Goal: Task Accomplishment & Management: Use online tool/utility

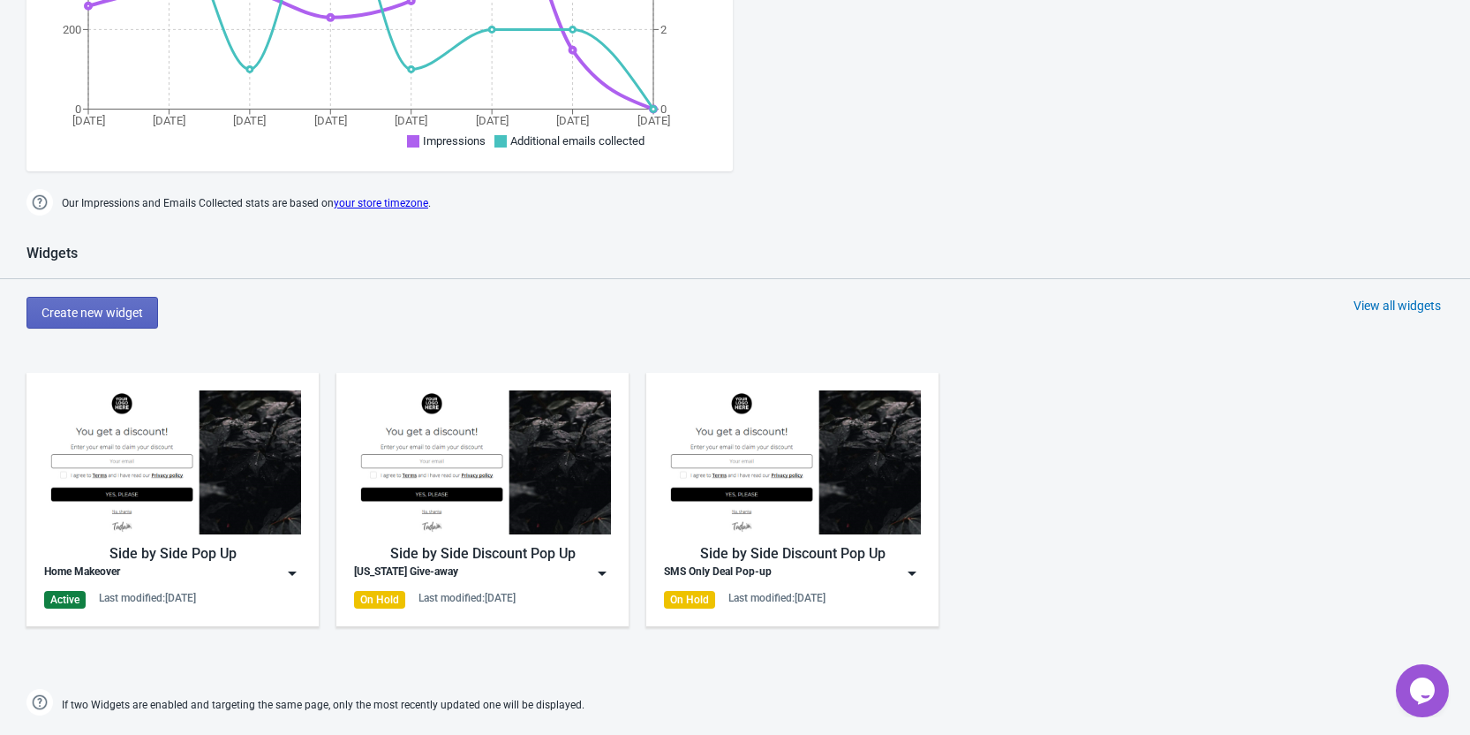
click at [255, 578] on div "Home Makeover" at bounding box center [172, 573] width 257 height 18
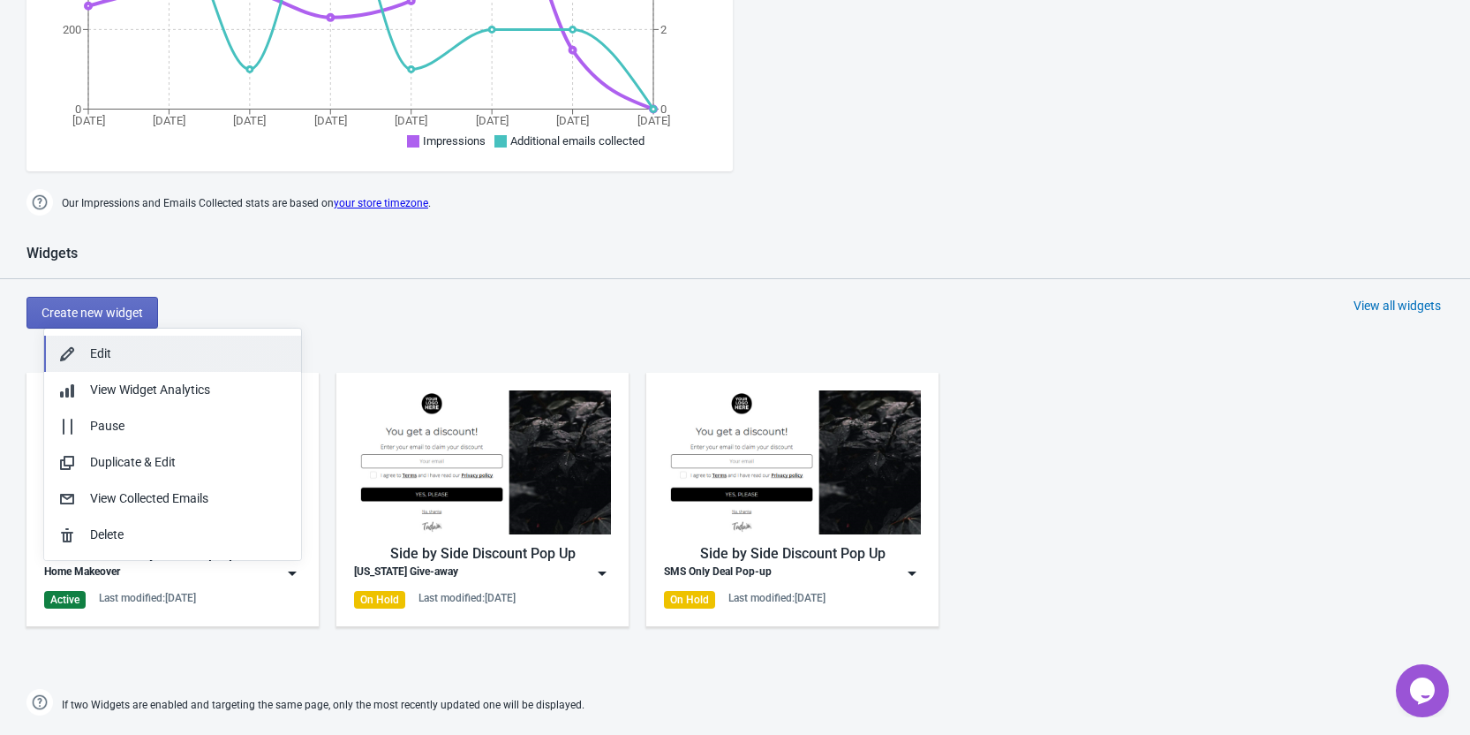
click at [211, 362] on div "Edit" at bounding box center [188, 353] width 197 height 19
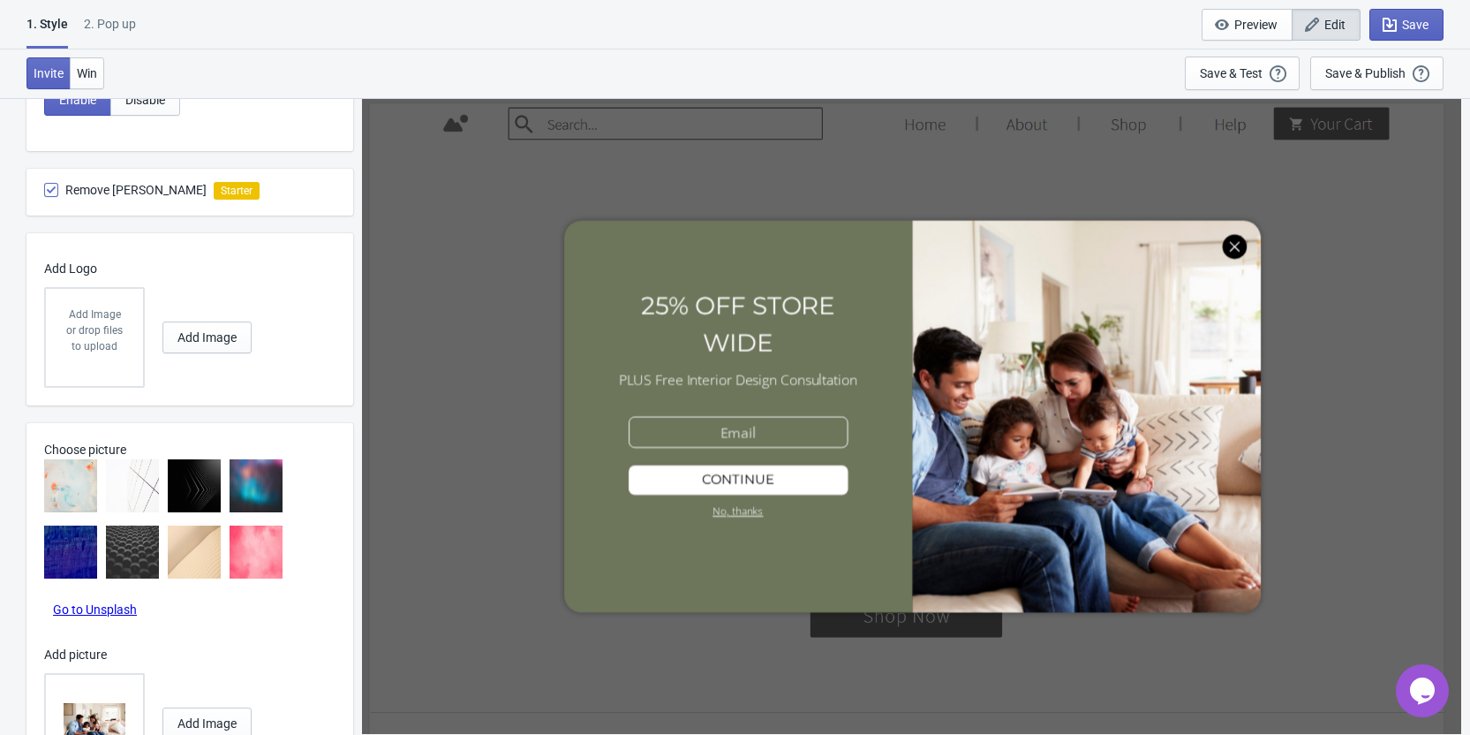
scroll to position [1113, 0]
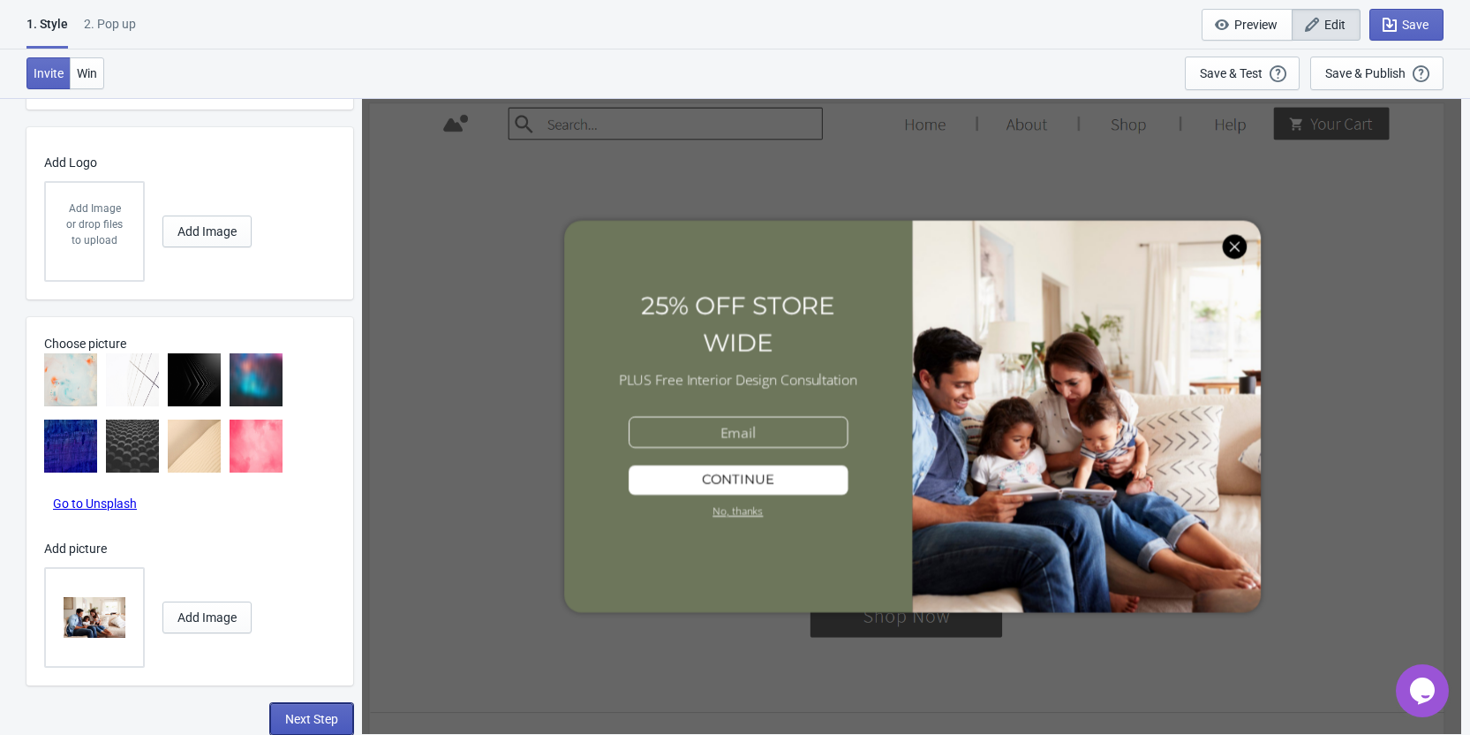
click at [323, 716] on span "Next Step" at bounding box center [311, 719] width 53 height 14
select select "homepageOnly"
select select "once"
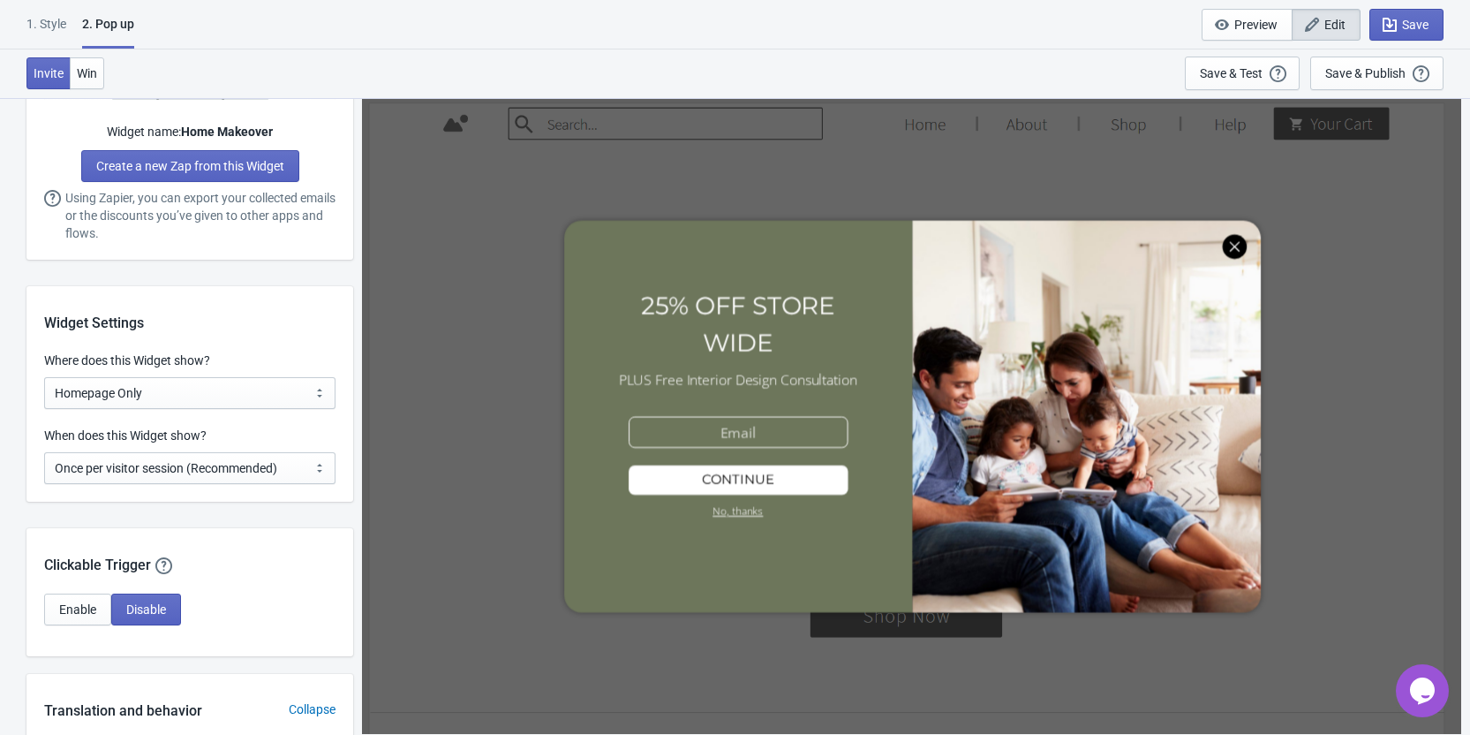
scroll to position [0, 0]
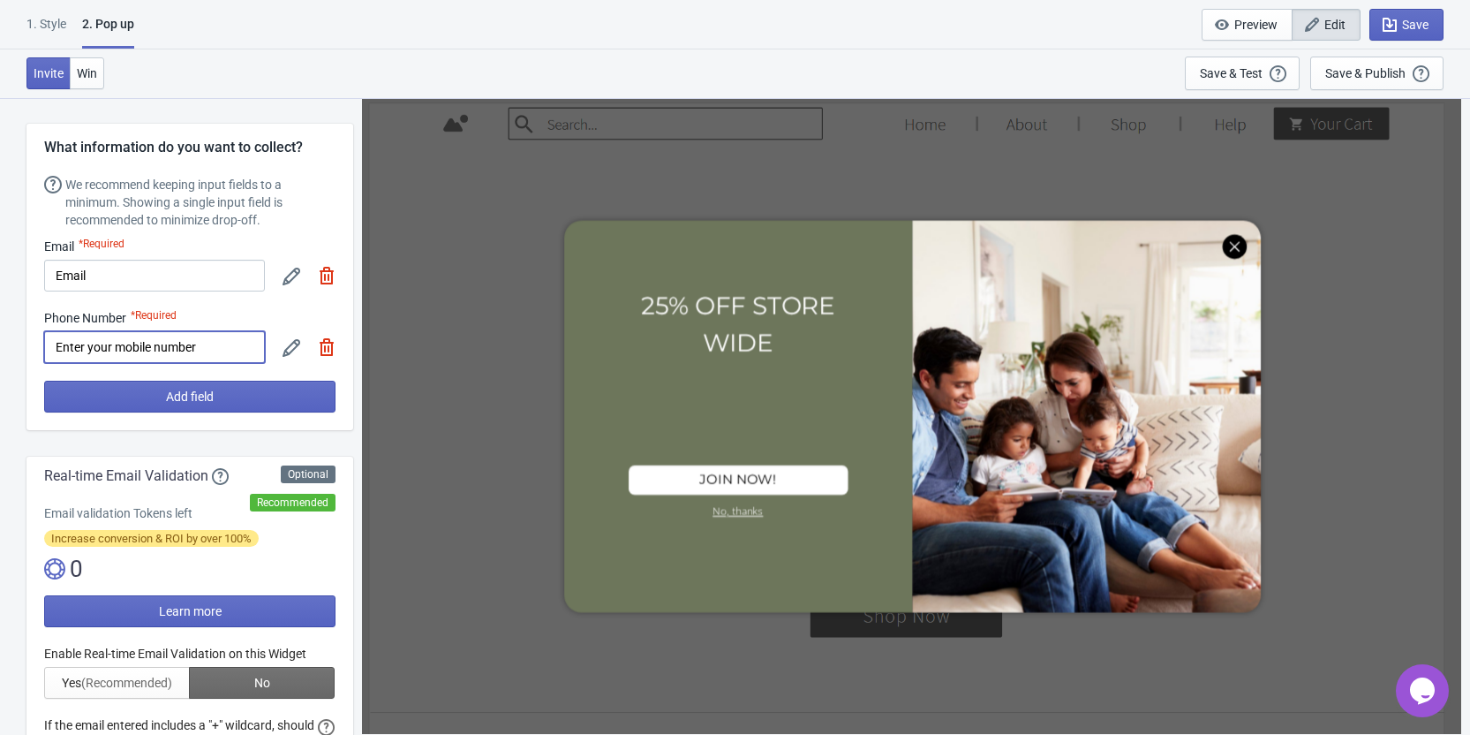
click at [200, 341] on input "Enter your mobile number" at bounding box center [154, 347] width 221 height 32
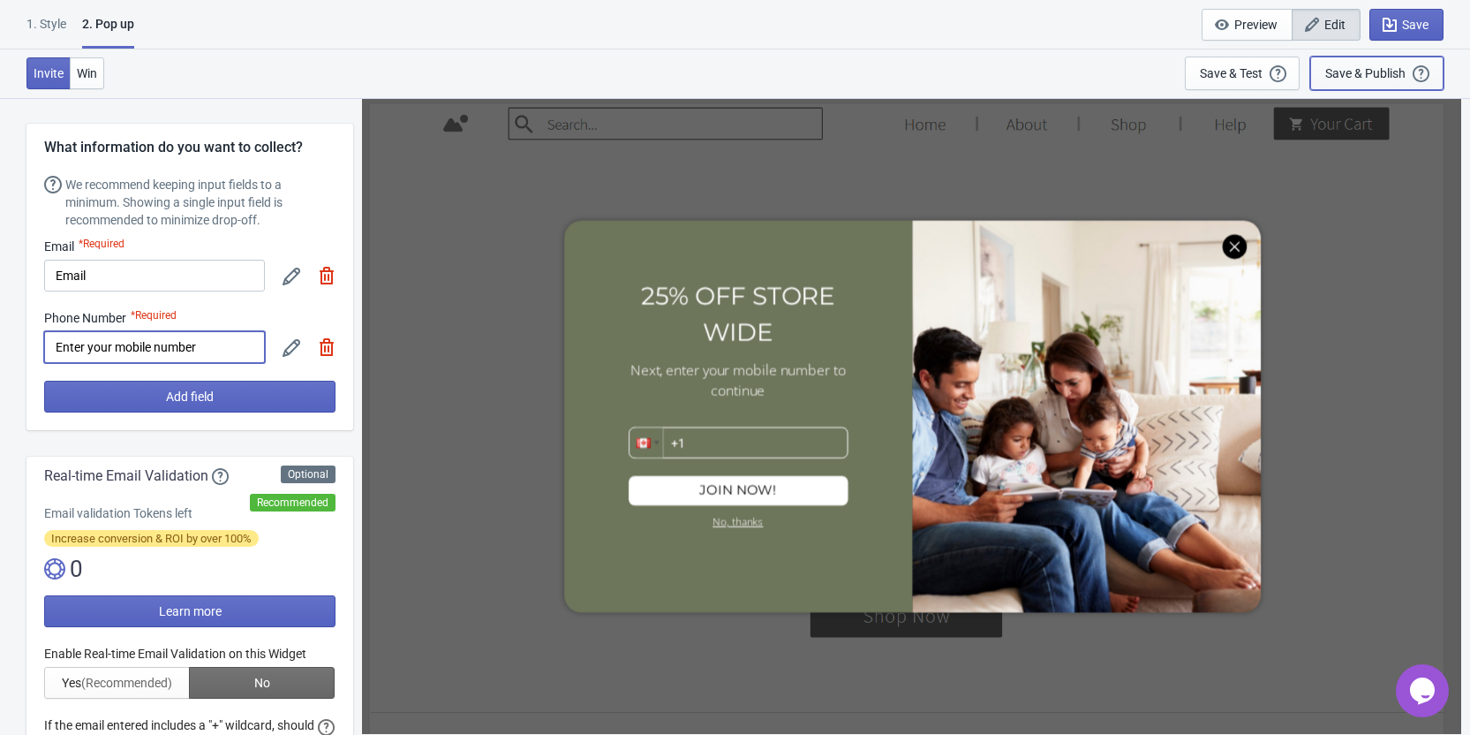
click at [1349, 72] on div "Save & Publish" at bounding box center [1366, 73] width 80 height 14
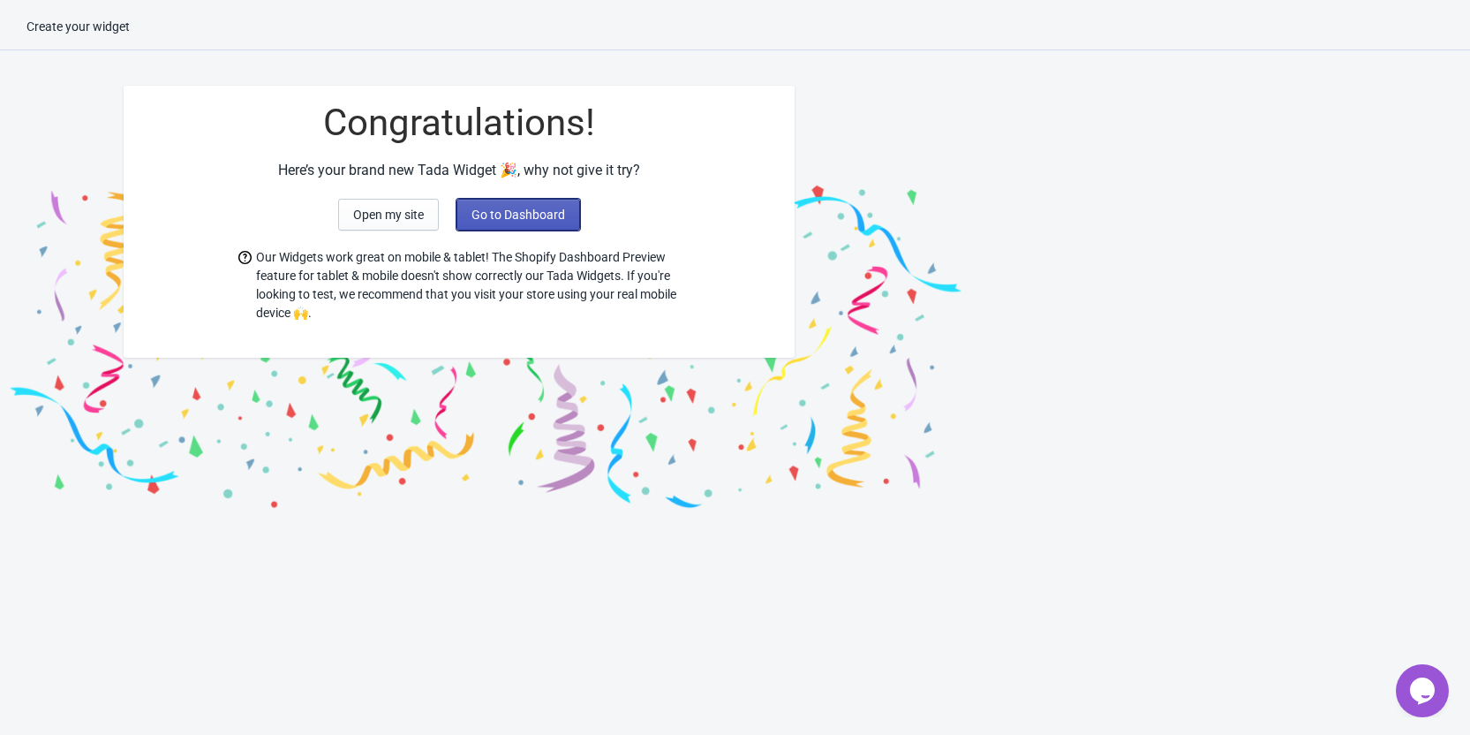
click at [507, 212] on span "Go to Dashboard" at bounding box center [519, 215] width 94 height 14
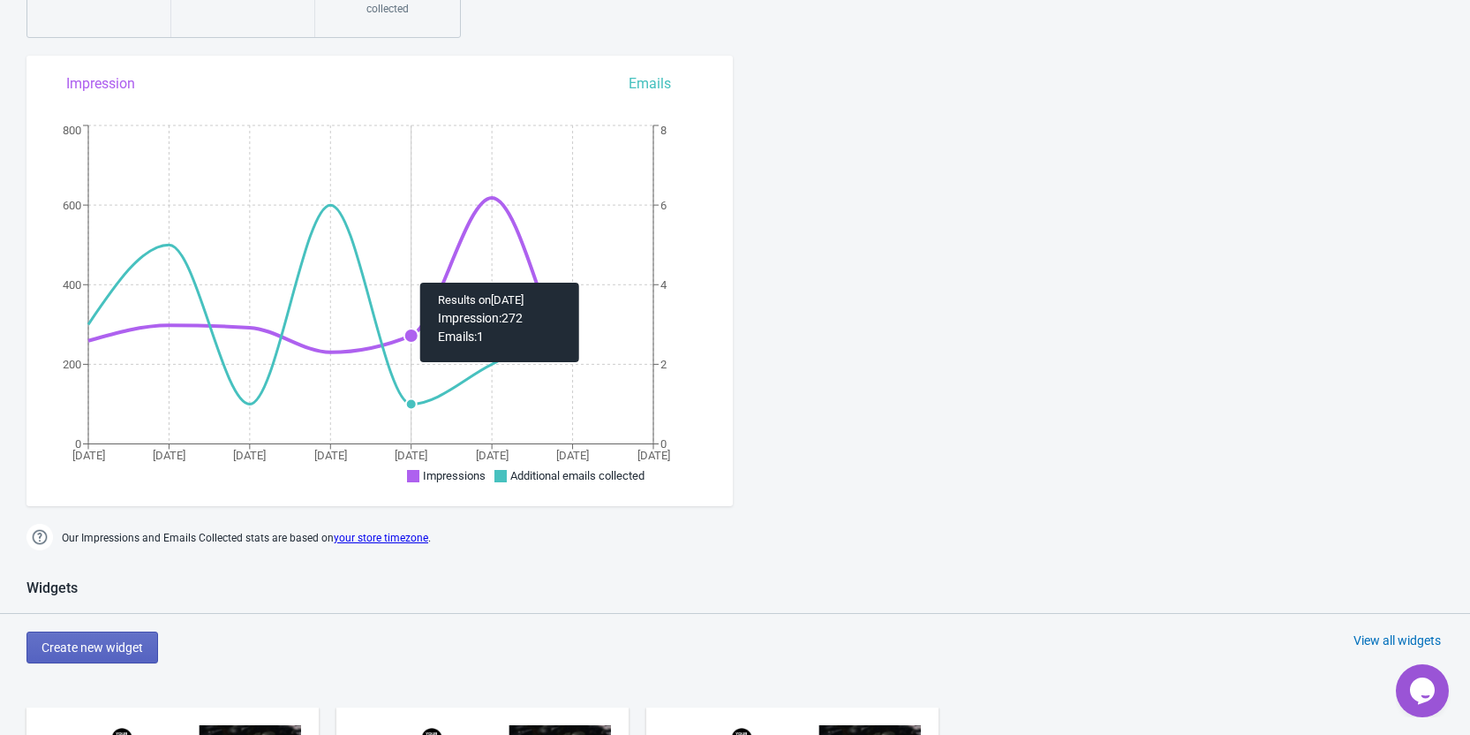
scroll to position [530, 0]
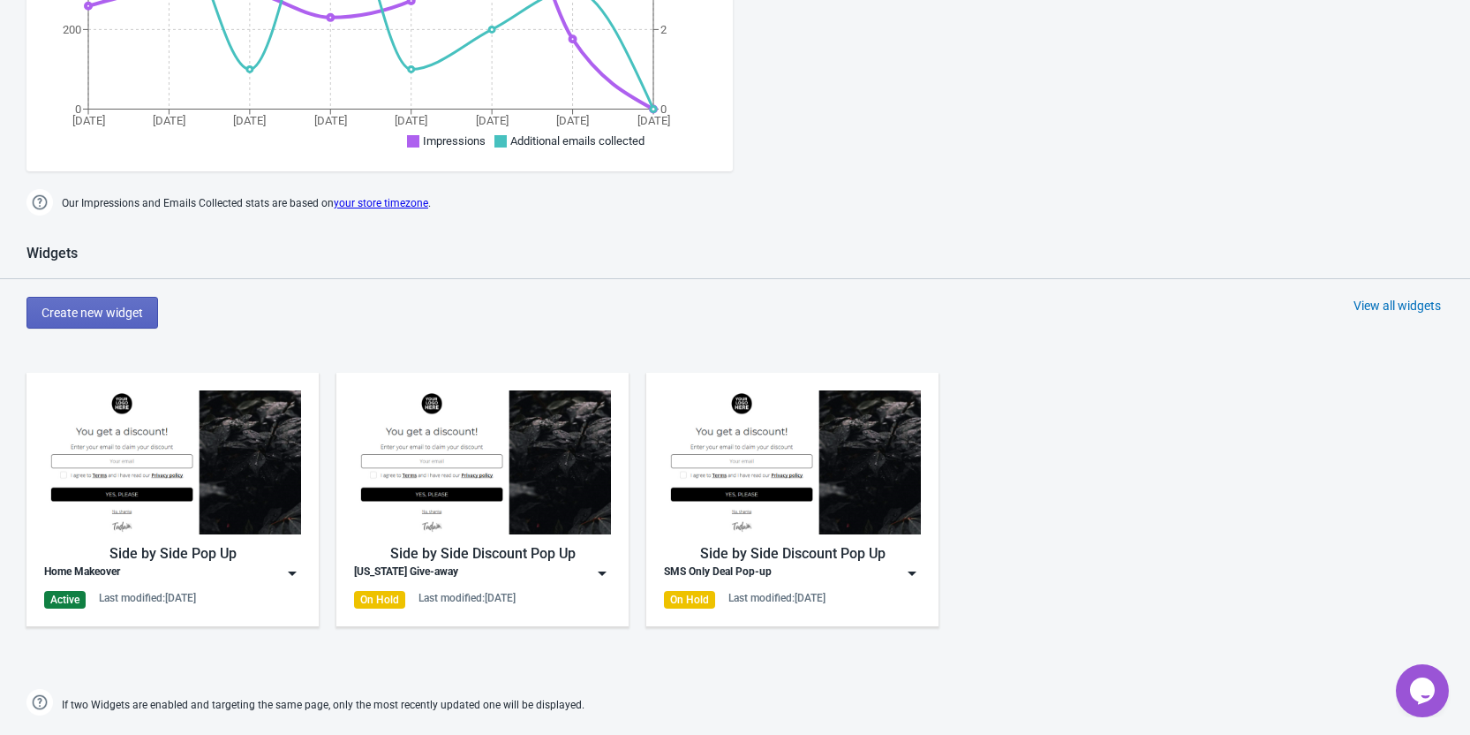
click at [197, 577] on div "Home Makeover" at bounding box center [172, 573] width 257 height 18
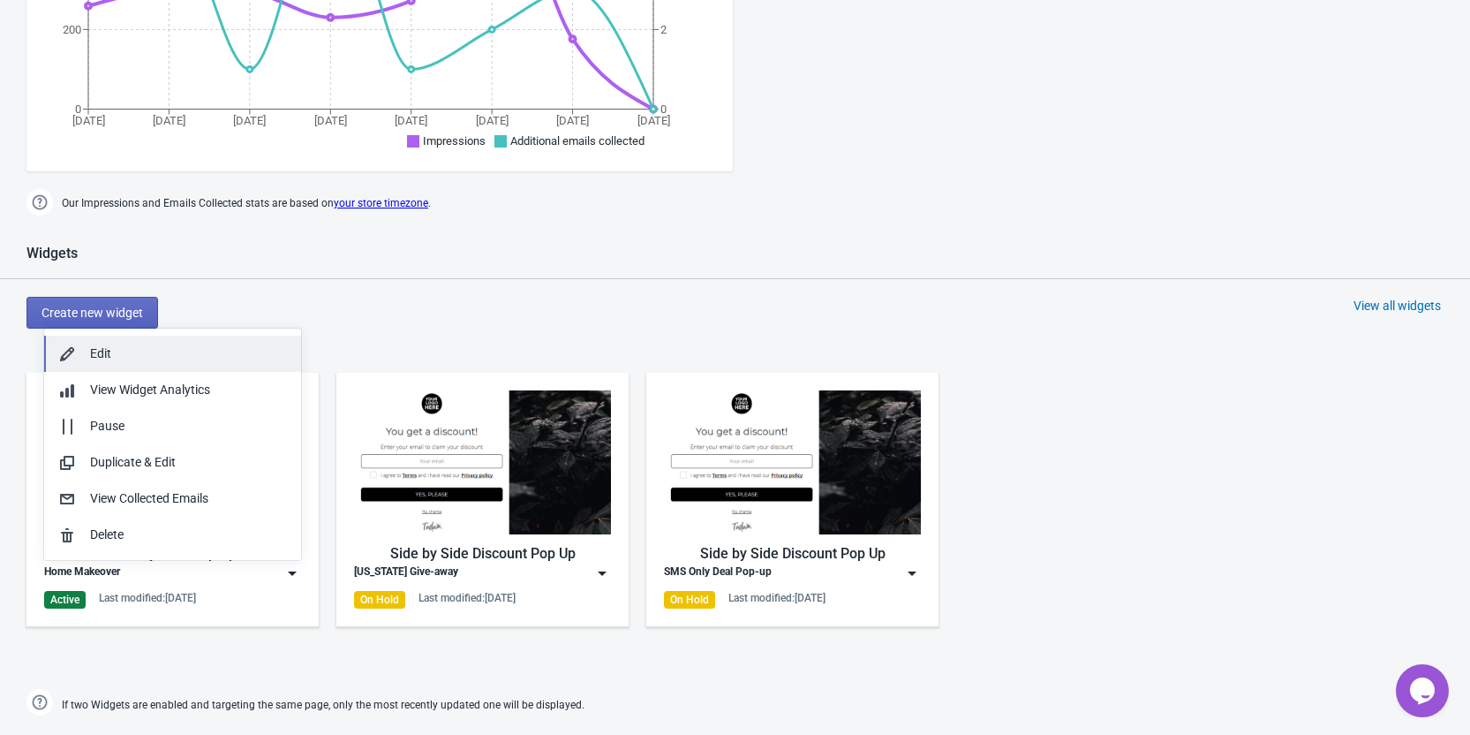
click at [140, 359] on div "Edit" at bounding box center [188, 353] width 197 height 19
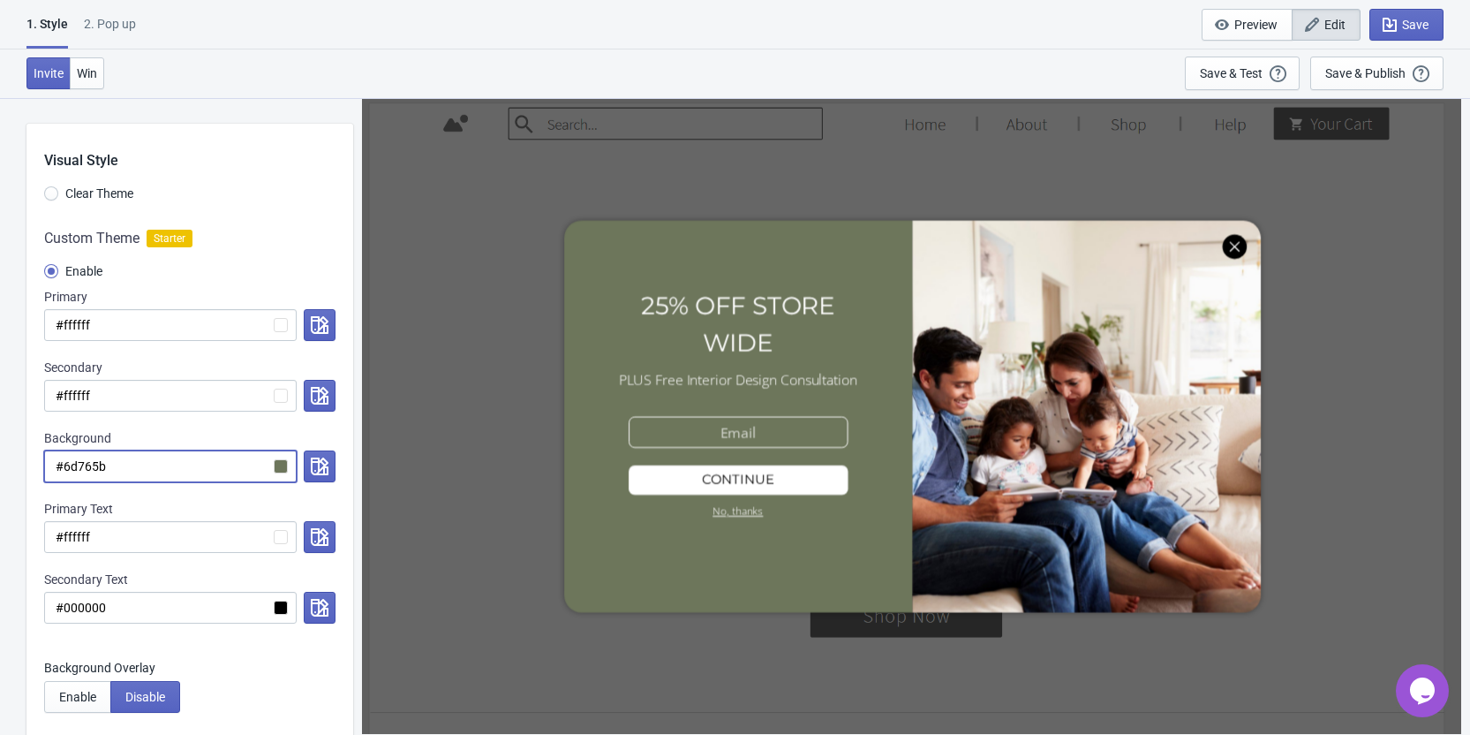
click at [85, 465] on input "#6d765b" at bounding box center [170, 466] width 253 height 32
click at [86, 465] on input "#6d765b" at bounding box center [170, 466] width 253 height 32
paste input "#4A4A4A"
radio input "true"
type input "##4A4A4A"
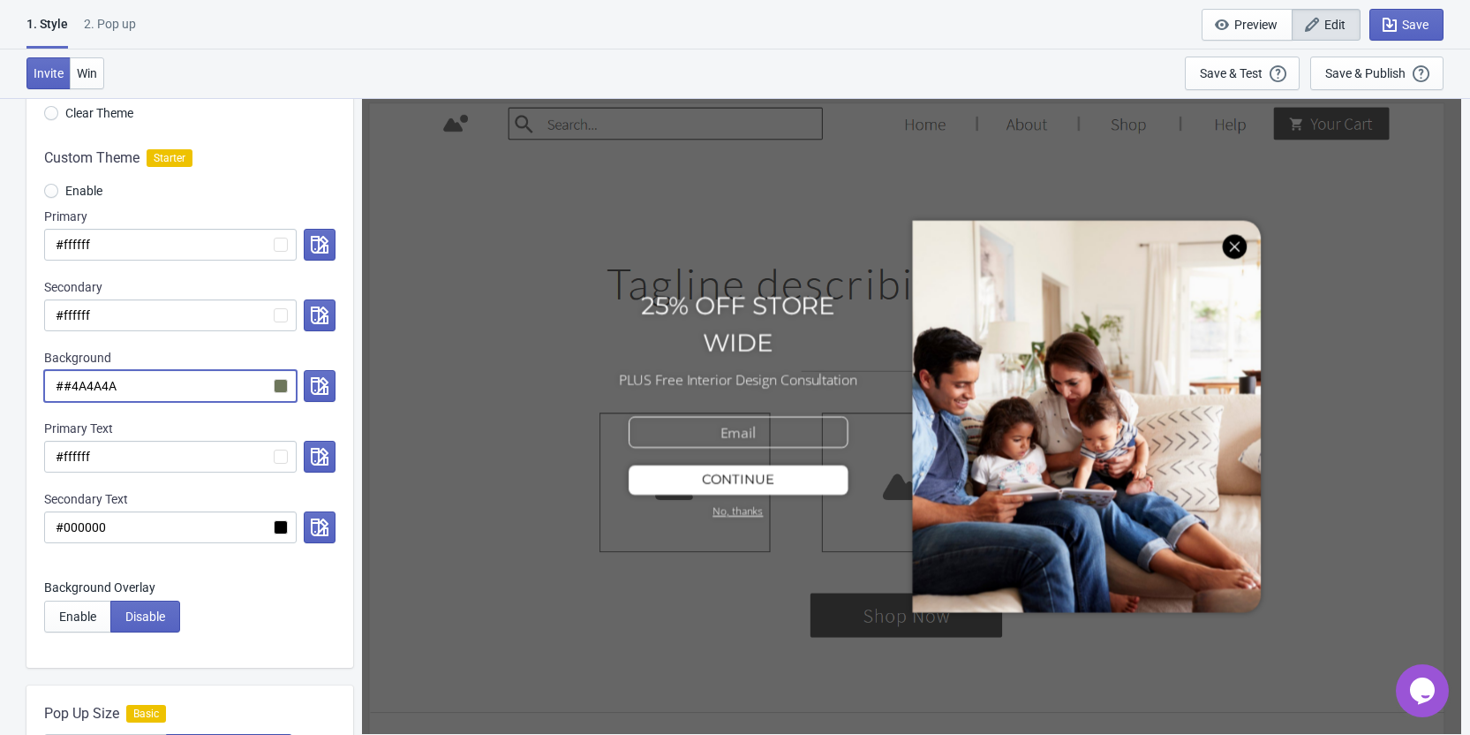
scroll to position [177, 0]
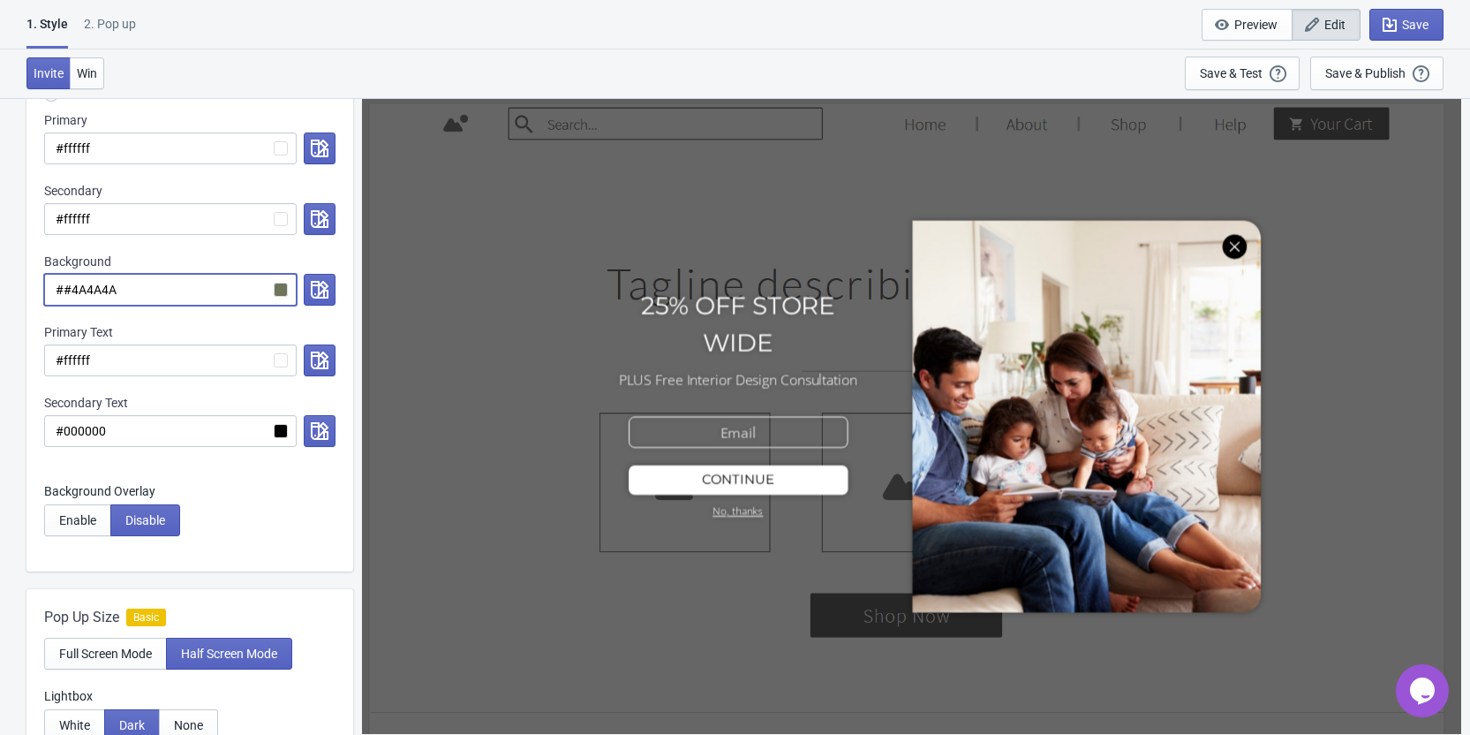
click at [72, 286] on input "##4A4A4A" at bounding box center [170, 290] width 253 height 32
radio input "true"
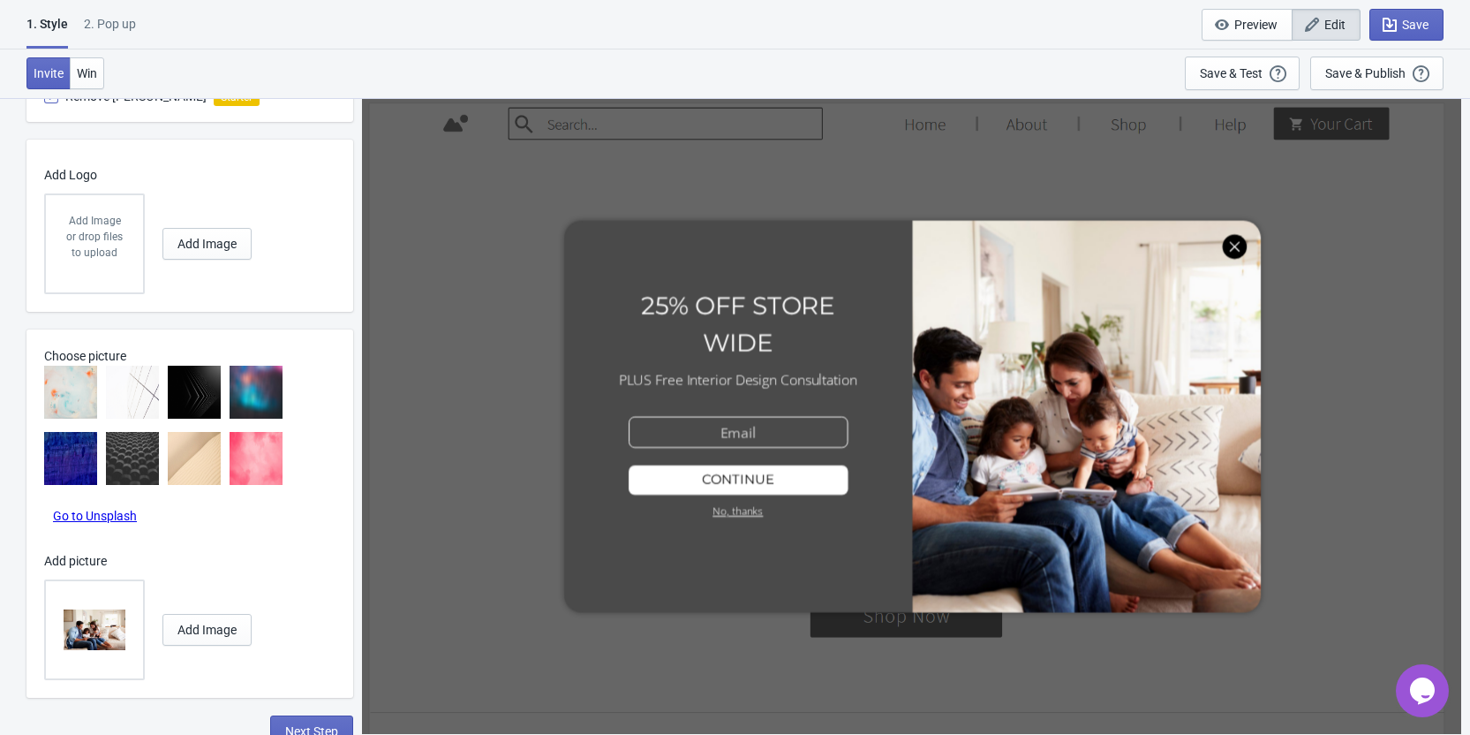
scroll to position [1113, 0]
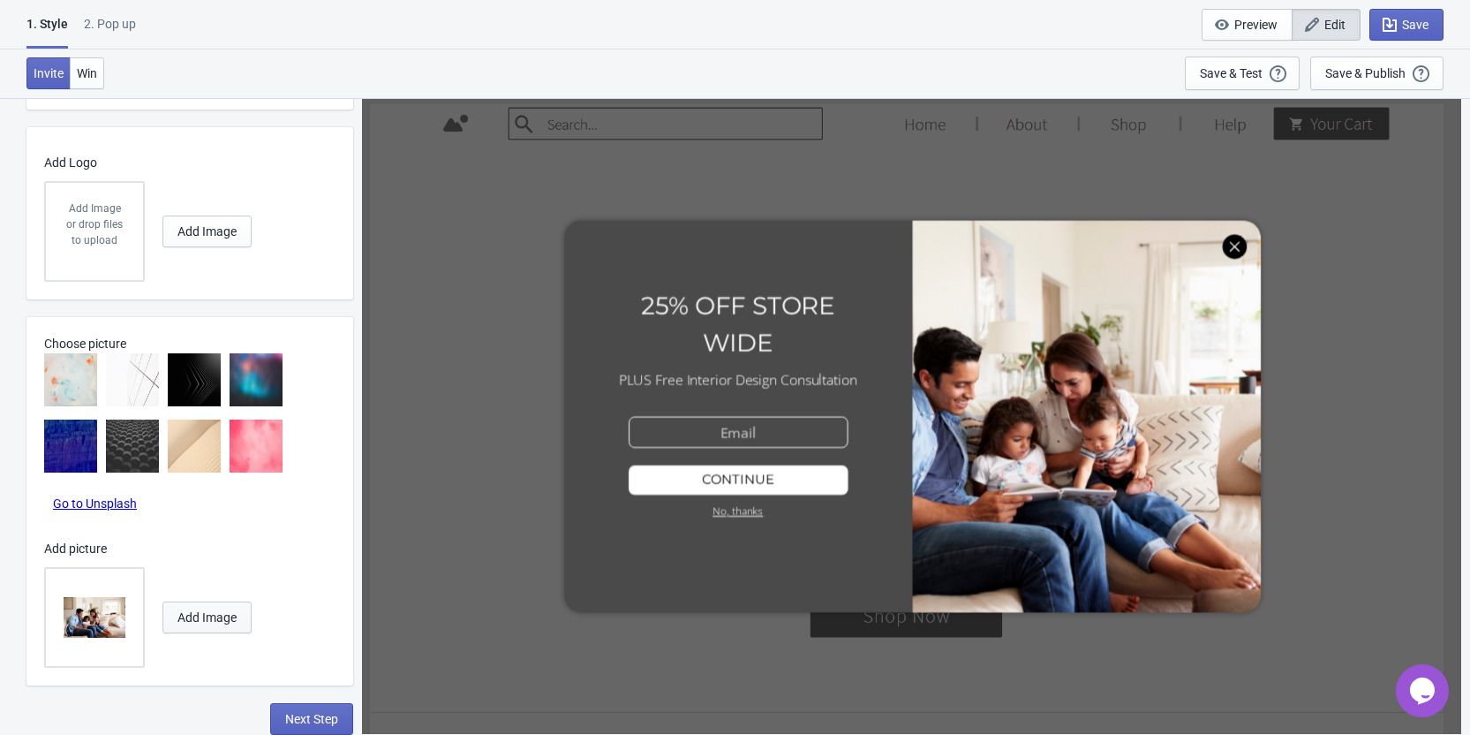
type input "#4A4A4A"
click at [202, 617] on span "Add Image" at bounding box center [207, 617] width 59 height 14
radio input "true"
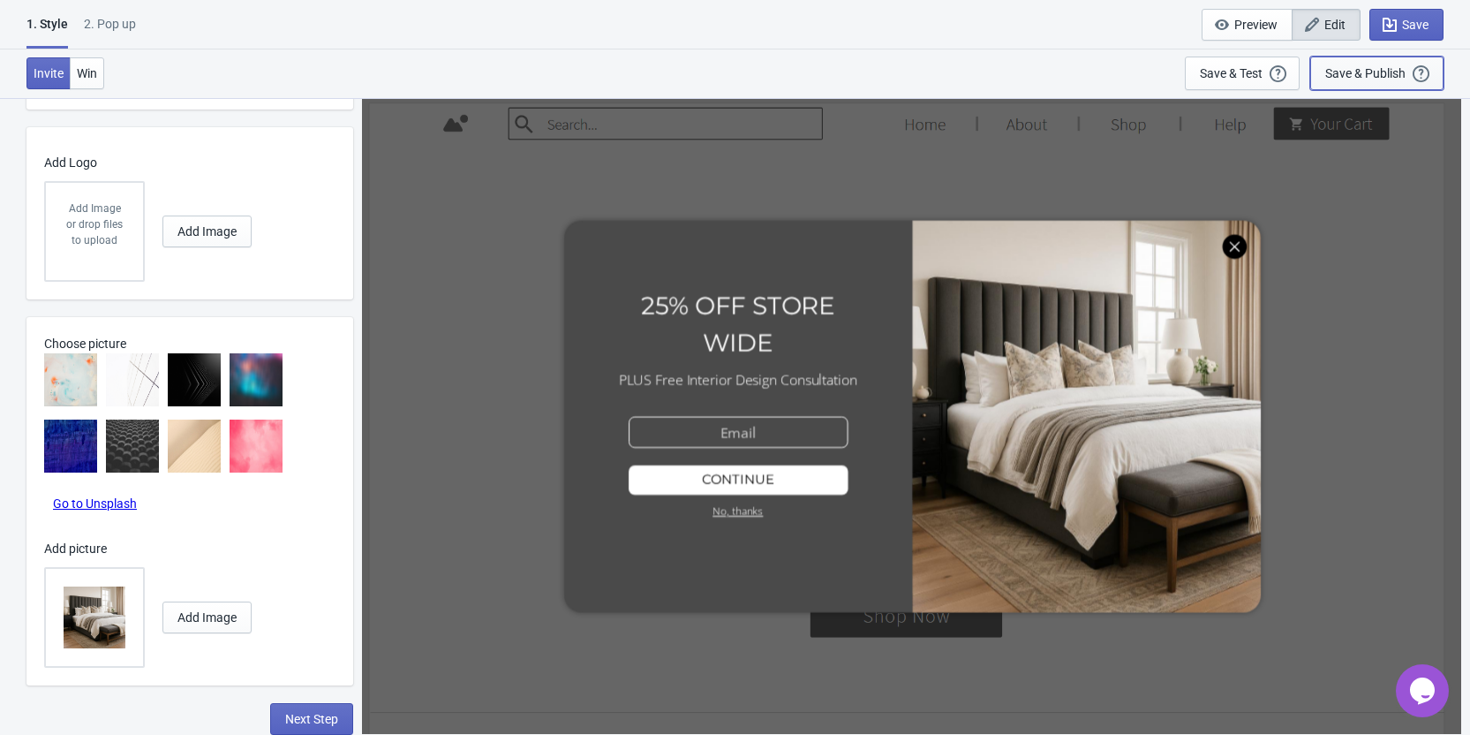
click at [1381, 64] on div "Save & Publish This option will save your Widget so that it will be visible to …" at bounding box center [1377, 73] width 103 height 19
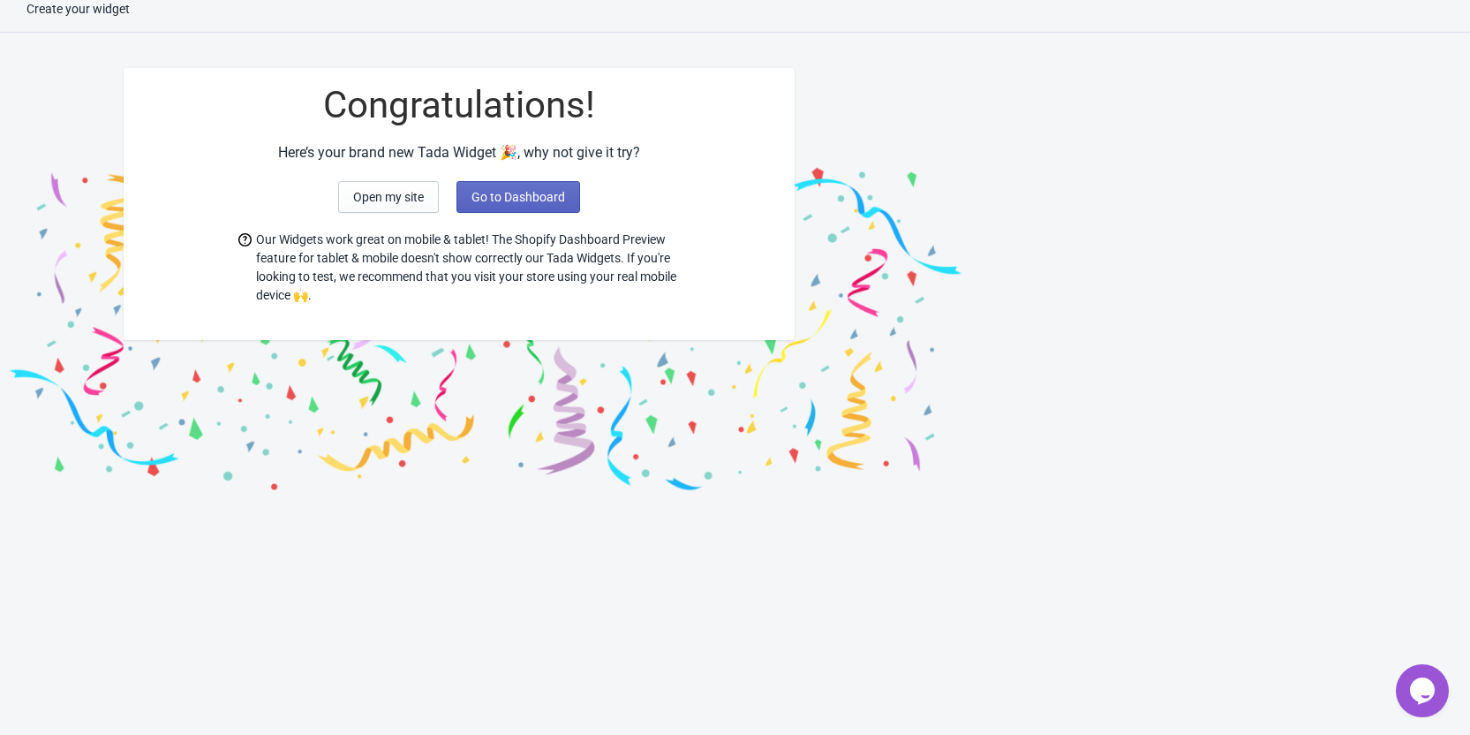
scroll to position [18, 0]
click at [513, 197] on span "Go to Dashboard" at bounding box center [519, 197] width 94 height 14
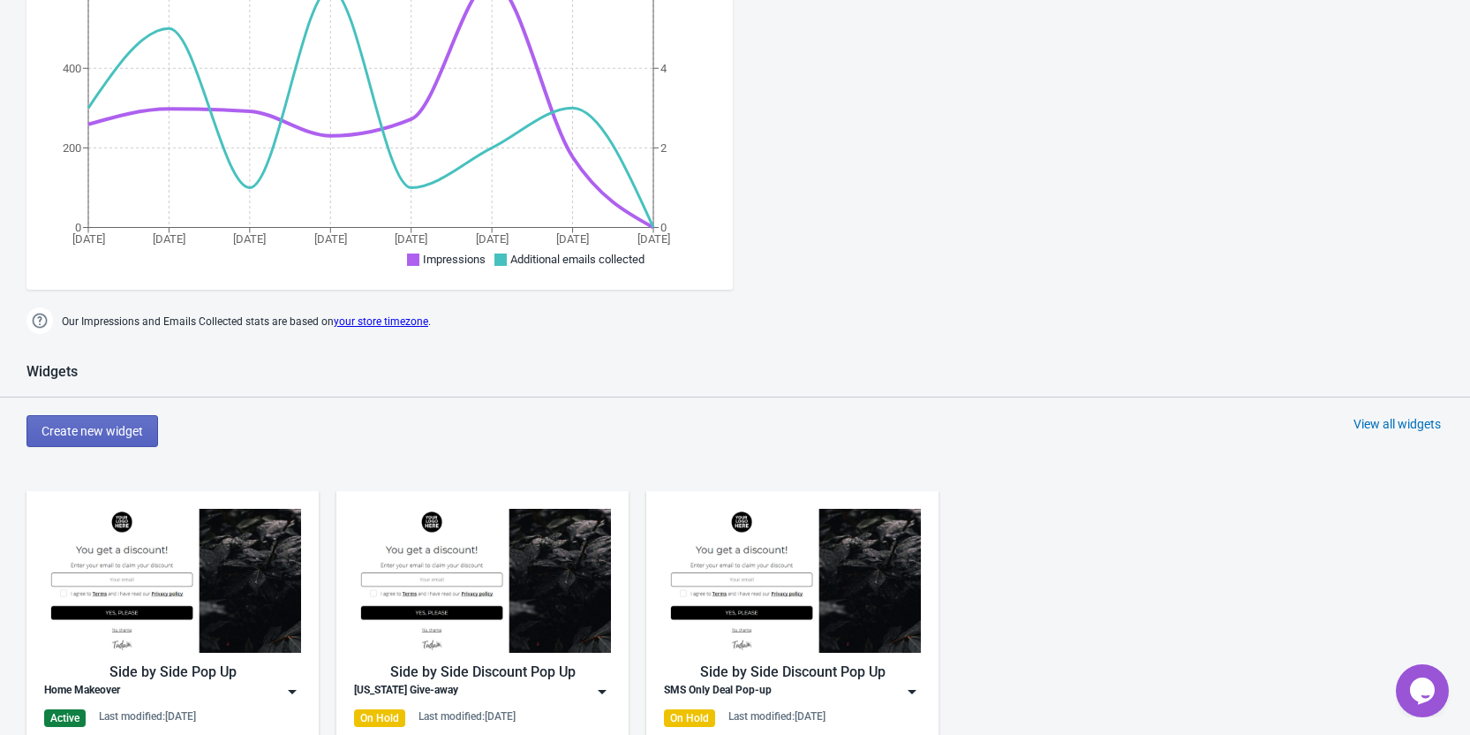
scroll to position [548, 0]
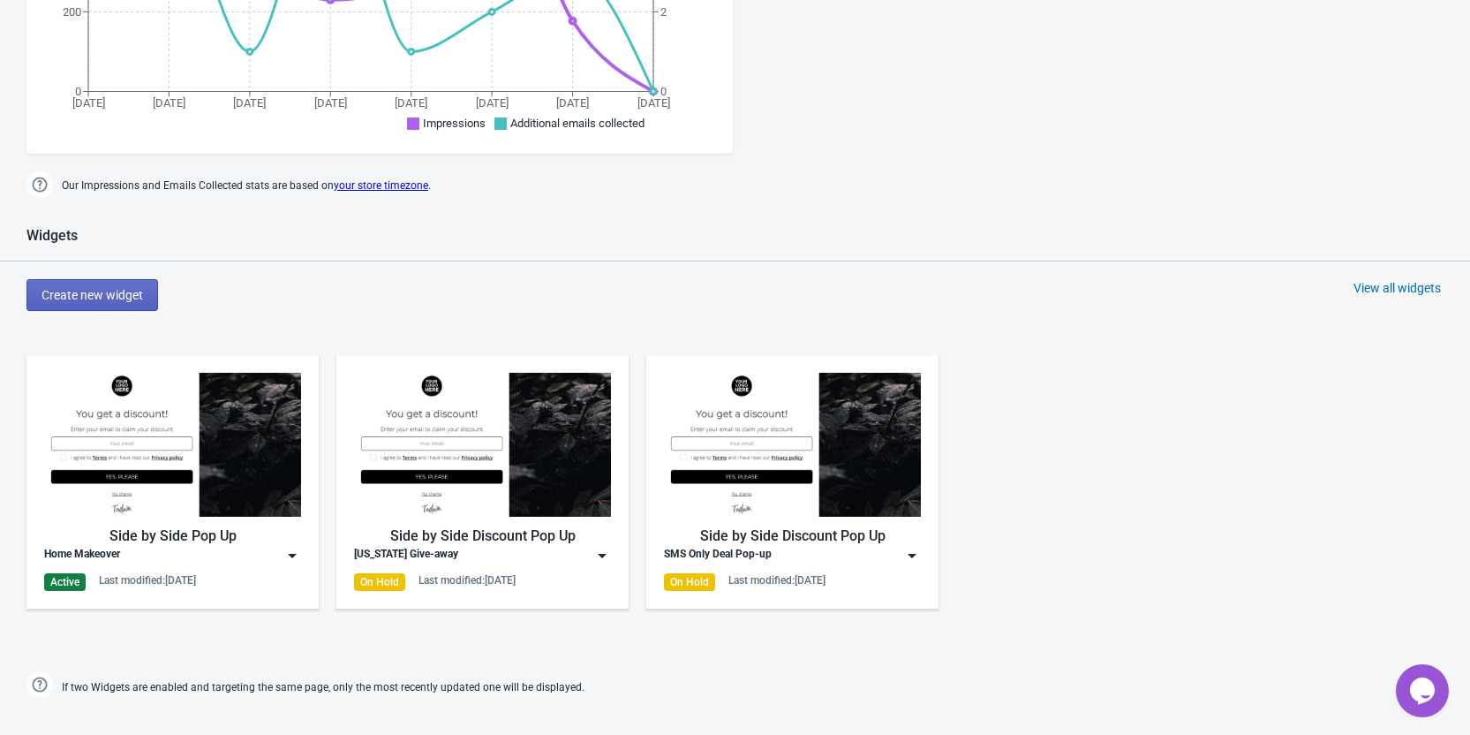
click at [120, 552] on div "Home Makeover" at bounding box center [82, 556] width 76 height 18
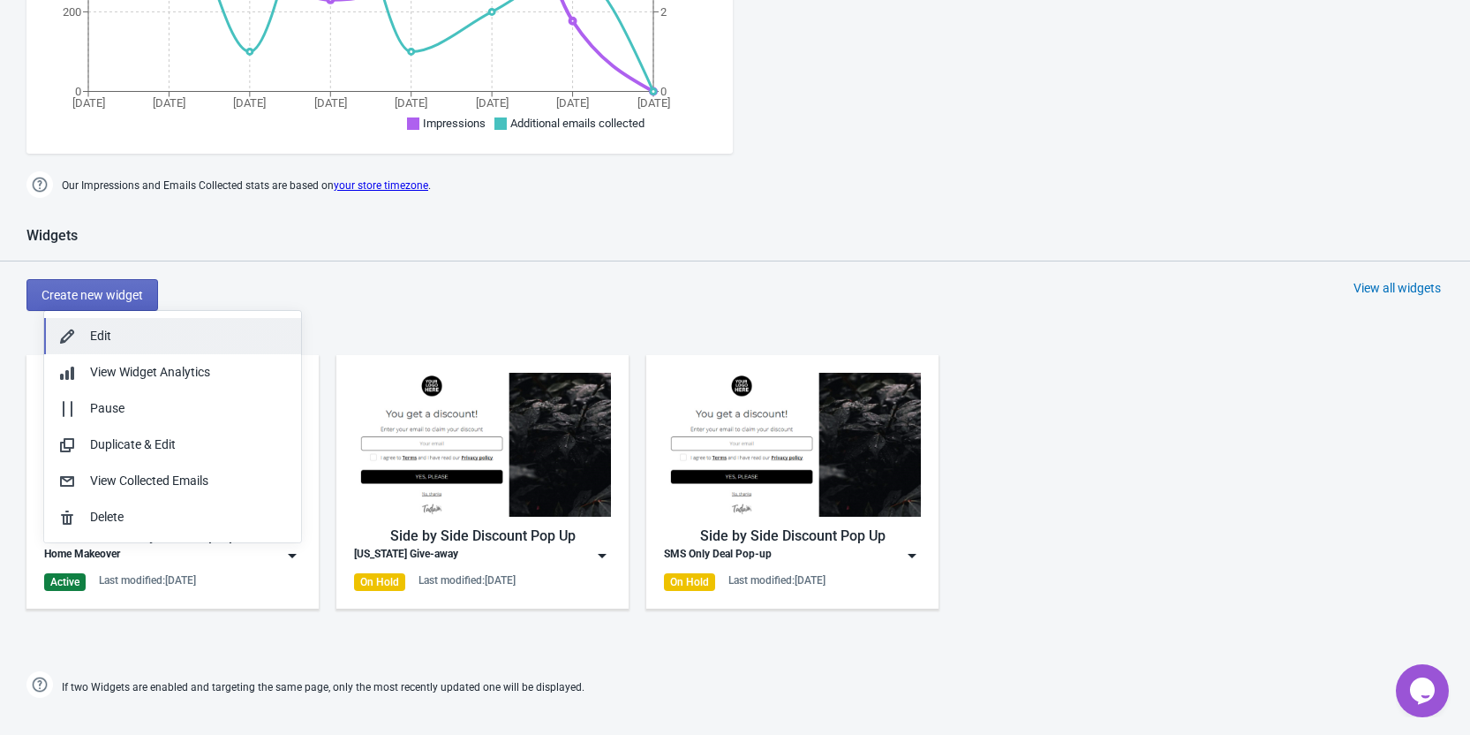
click at [115, 336] on div "Edit" at bounding box center [188, 336] width 197 height 19
